Goal: Task Accomplishment & Management: Use online tool/utility

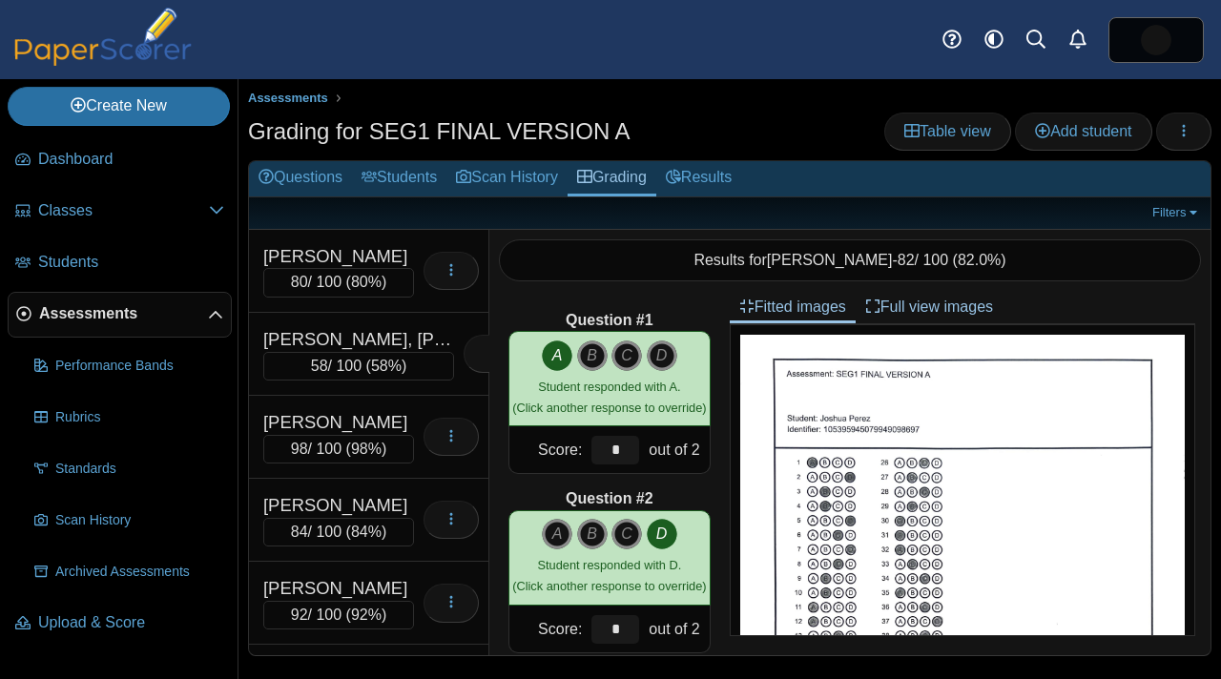
scroll to position [8613, 0]
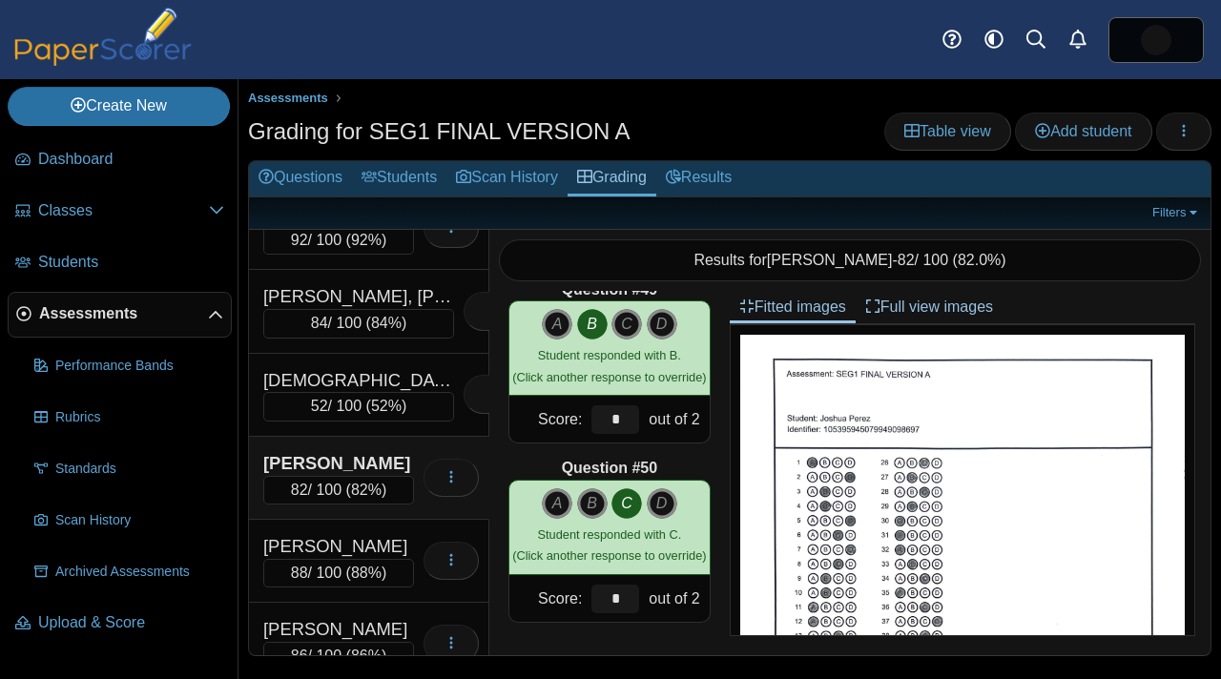
click at [99, 333] on link "Assessments" at bounding box center [120, 315] width 224 height 46
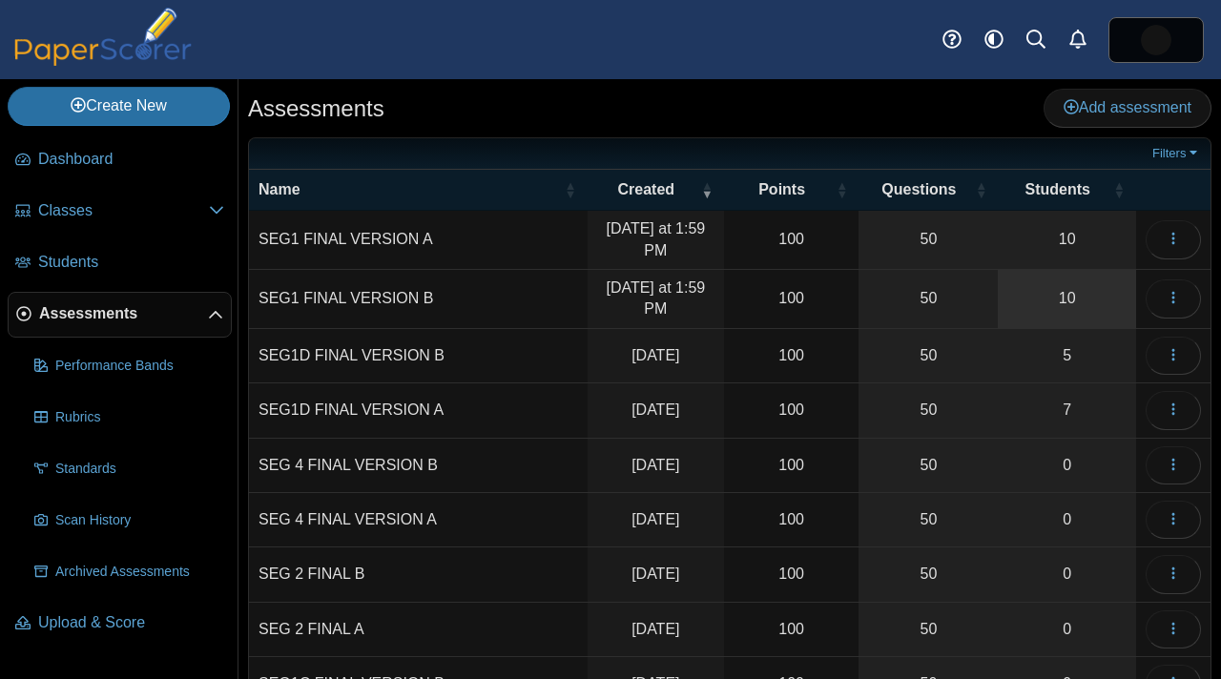
click at [1097, 305] on link "10" at bounding box center [1067, 299] width 138 height 58
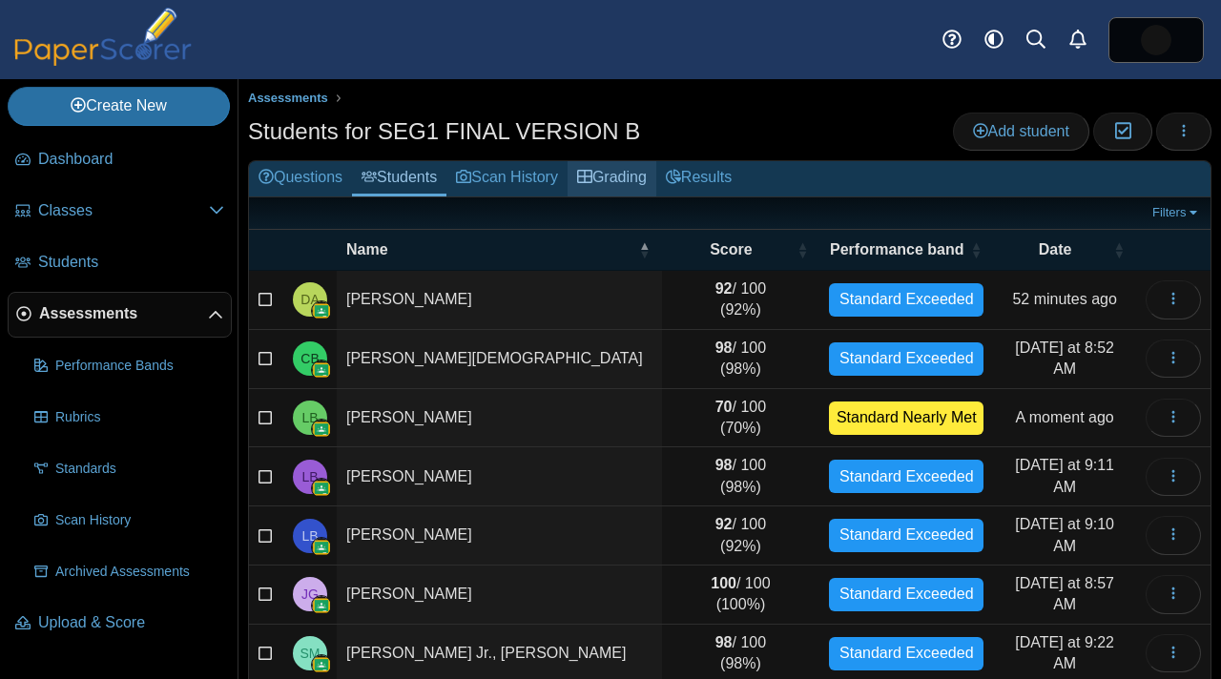
click at [614, 185] on link "Grading" at bounding box center [612, 178] width 89 height 35
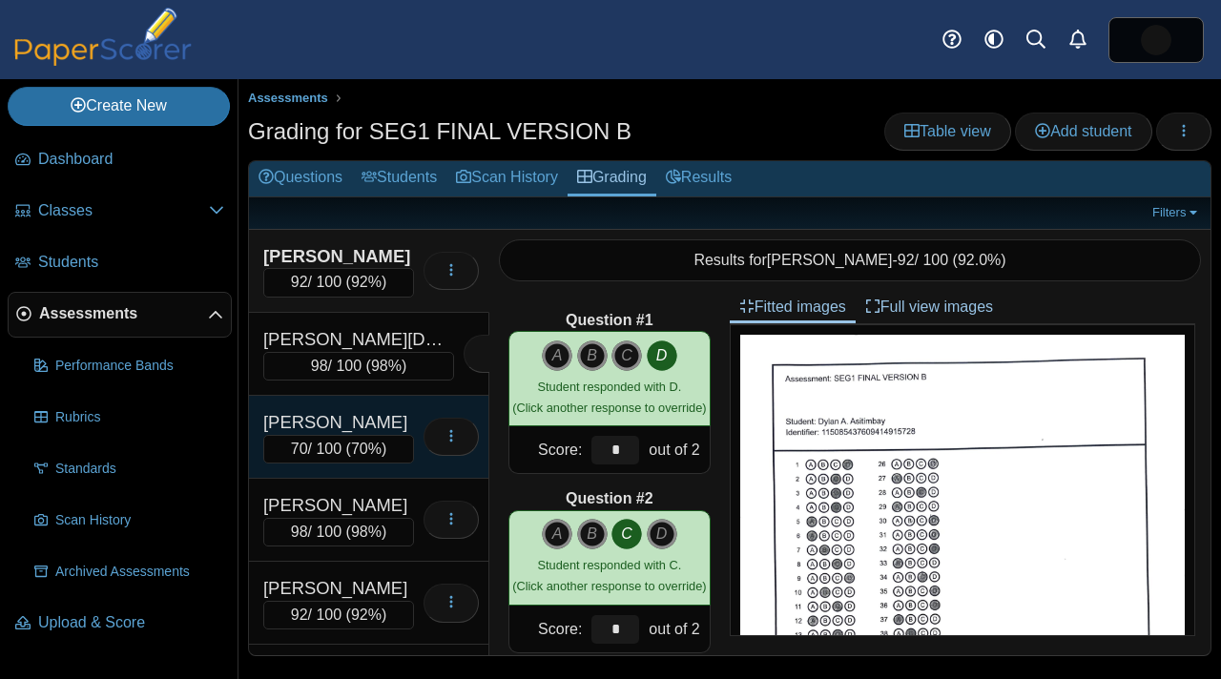
click at [312, 416] on div "Beria, Leon N." at bounding box center [338, 422] width 151 height 25
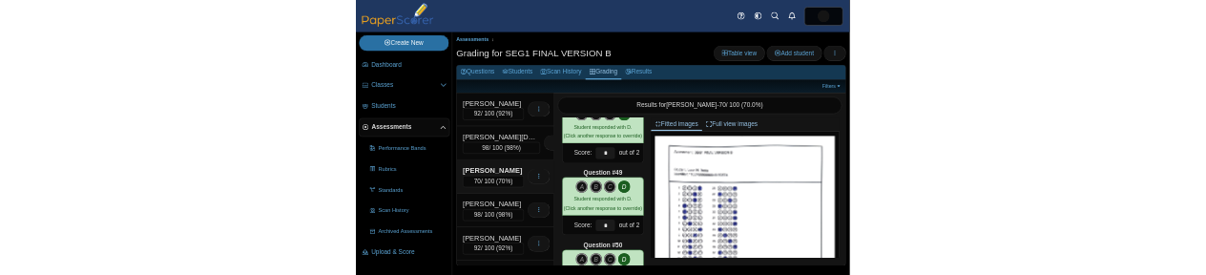
scroll to position [8613, 0]
